Goal: Task Accomplishment & Management: Manage account settings

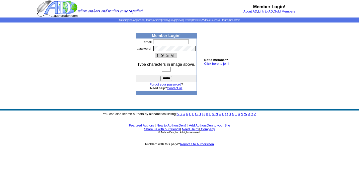
type input "**********"
click at [165, 71] on input "text" at bounding box center [166, 69] width 9 height 5
type input "****"
click at [160, 76] on input "******" at bounding box center [166, 78] width 12 height 5
